Goal: Find specific page/section: Find specific page/section

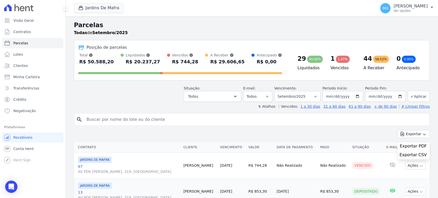
select select
click at [25, 44] on span "Parcelas" at bounding box center [20, 43] width 15 height 5
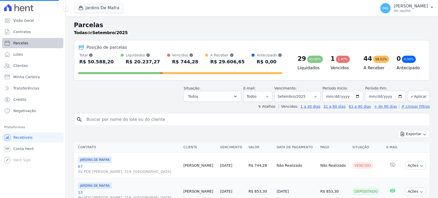
select select
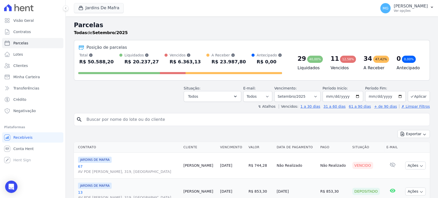
click at [98, 122] on input "search" at bounding box center [255, 119] width 344 height 10
type input "76"
select select
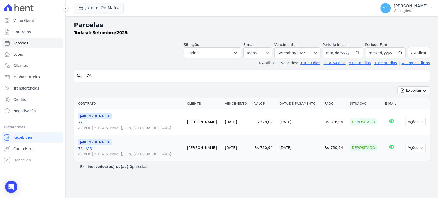
click at [81, 124] on link "76 AV PDE [PERSON_NAME], 319, [GEOGRAPHIC_DATA]" at bounding box center [130, 125] width 105 height 10
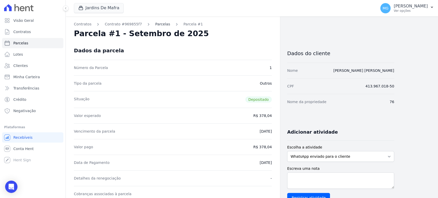
click at [162, 24] on link "Parcelas" at bounding box center [162, 24] width 15 height 5
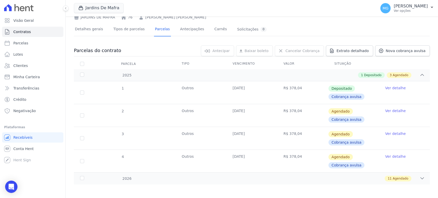
scroll to position [28, 0]
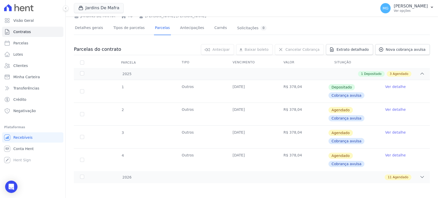
click at [158, 50] on div "0 selecionada(s) [GEOGRAPHIC_DATA] [GEOGRAPHIC_DATA] Renegociar [GEOGRAPHIC_DAT…" at bounding box center [275, 49] width 309 height 11
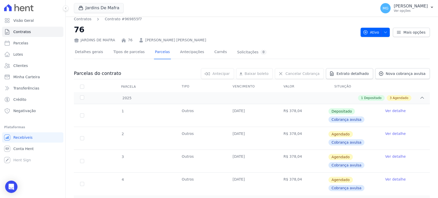
scroll to position [0, 0]
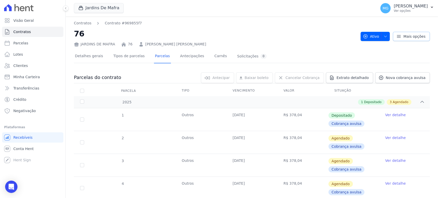
click at [403, 38] on span "Mais opções" at bounding box center [414, 36] width 22 height 5
drag, startPoint x: 152, startPoint y: 32, endPoint x: 152, endPoint y: 35, distance: 3.3
click at [152, 32] on h2 "76" at bounding box center [215, 34] width 282 height 12
click at [146, 44] on link "[PERSON_NAME] [PERSON_NAME]" at bounding box center [175, 44] width 61 height 5
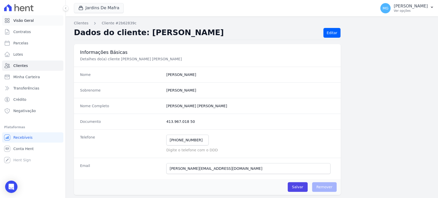
click at [17, 19] on span "Visão Geral" at bounding box center [23, 20] width 21 height 5
